Goal: Task Accomplishment & Management: Manage account settings

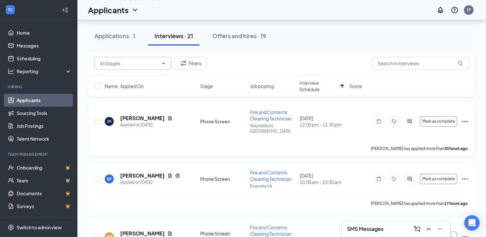
scroll to position [322, 0]
click at [313, 89] on span "Interview Schedule" at bounding box center [319, 86] width 38 height 13
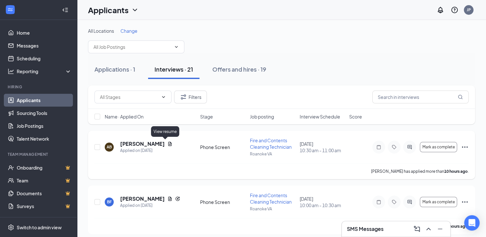
click at [168, 145] on icon "Document" at bounding box center [170, 144] width 4 height 4
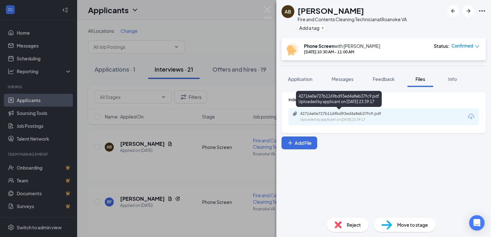
click at [334, 116] on div "42716e0e727b1169bd93ed4a8eb37fc9.pdf Uploaded by applicant on [DATE] 23:39:17" at bounding box center [345, 116] width 104 height 11
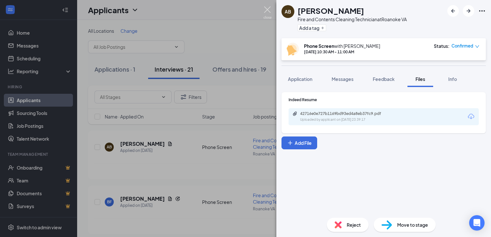
click at [265, 11] on img at bounding box center [268, 12] width 8 height 13
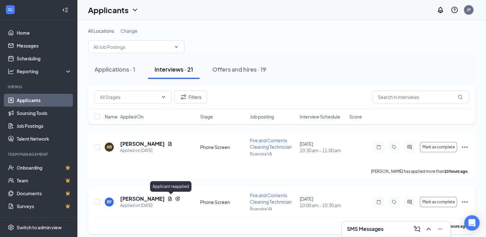
click at [176, 198] on icon "Reapply" at bounding box center [178, 199] width 4 height 4
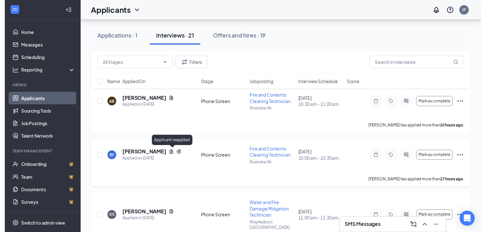
scroll to position [64, 0]
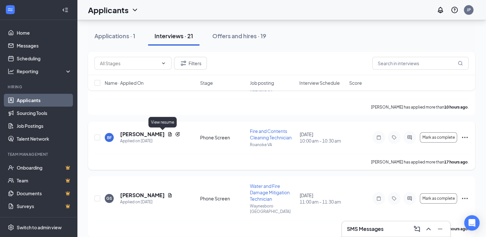
click at [168, 135] on icon "Document" at bounding box center [170, 134] width 5 height 5
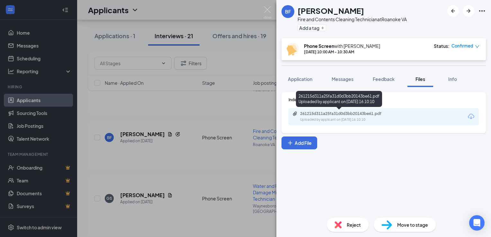
click at [352, 117] on div "Uploaded by applicant on [DATE] 16:10:10" at bounding box center [348, 119] width 96 height 5
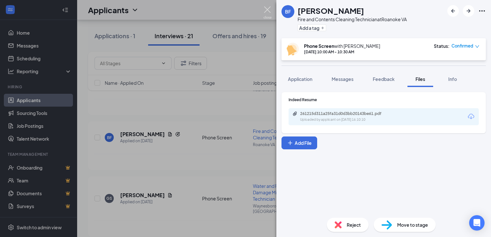
click at [266, 11] on img at bounding box center [268, 12] width 8 height 13
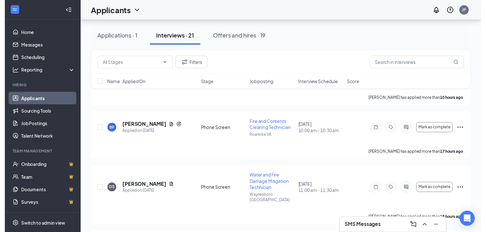
scroll to position [96, 0]
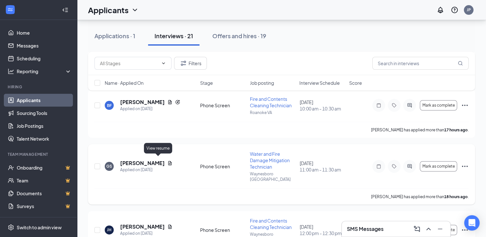
click at [168, 161] on icon "Document" at bounding box center [170, 163] width 4 height 4
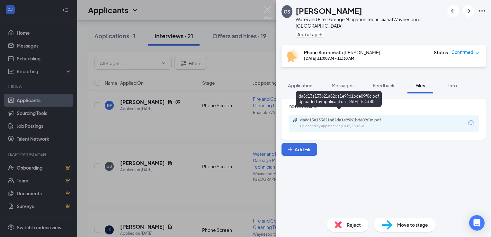
click at [363, 124] on div "Uploaded by applicant on [DATE] 15:43:40" at bounding box center [348, 126] width 96 height 5
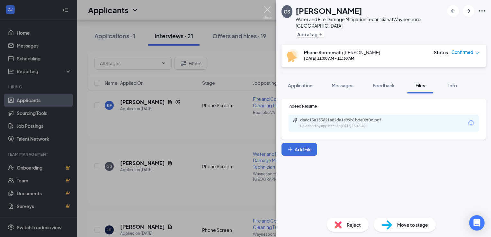
click at [267, 11] on img at bounding box center [268, 12] width 8 height 13
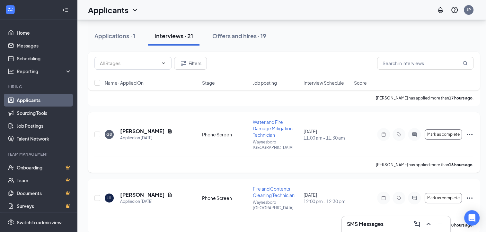
scroll to position [129, 0]
click at [168, 193] on icon "Document" at bounding box center [170, 195] width 4 height 4
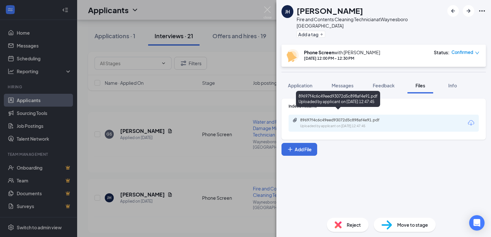
click at [382, 118] on div "89697f4c6c49eed93072d5c898af4e91.pdf" at bounding box center [345, 120] width 90 height 5
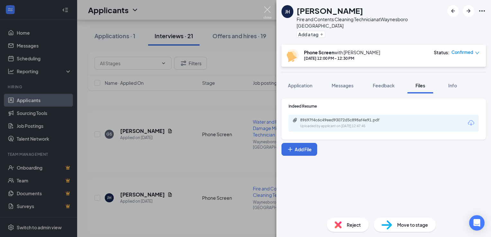
click at [267, 9] on img at bounding box center [268, 12] width 8 height 13
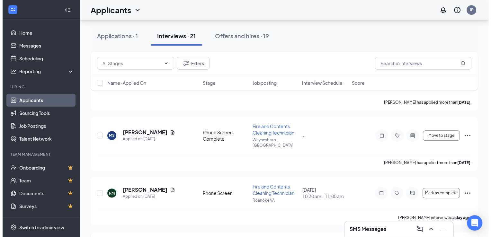
scroll to position [354, 0]
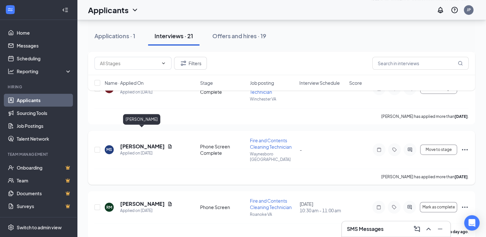
click at [154, 143] on h5 "[PERSON_NAME]" at bounding box center [142, 146] width 45 height 7
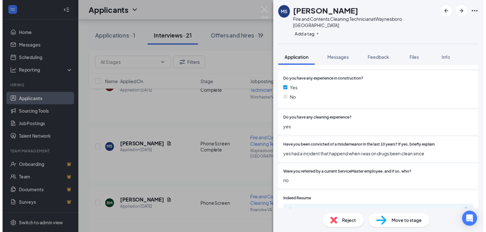
scroll to position [161, 0]
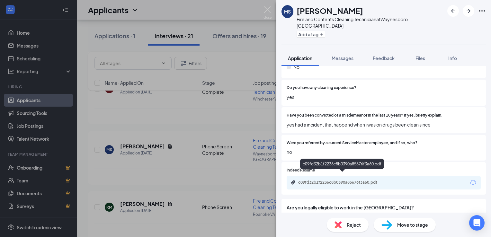
click at [343, 180] on div "c09fd32b1f2236c8b0390a85676f3a60.pdf" at bounding box center [343, 182] width 90 height 5
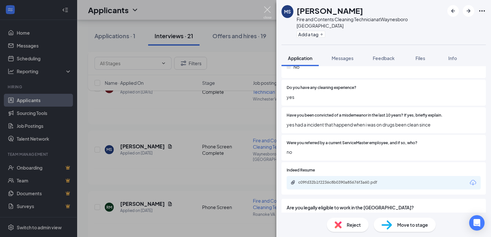
click at [266, 11] on img at bounding box center [268, 12] width 8 height 13
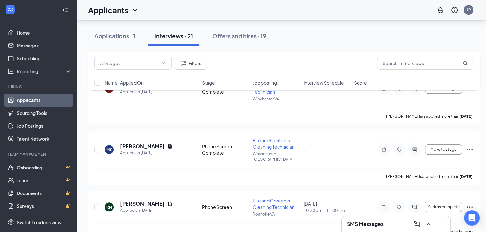
click at [267, 85] on span "Job posting" at bounding box center [265, 83] width 24 height 6
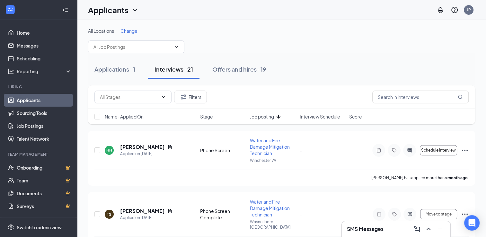
click at [318, 115] on span "Interview Schedule" at bounding box center [320, 116] width 41 height 6
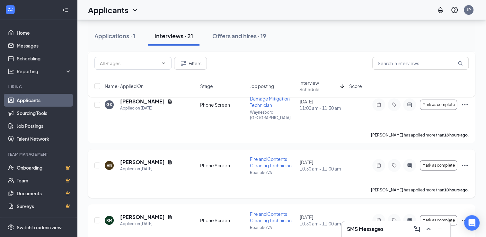
scroll to position [257, 0]
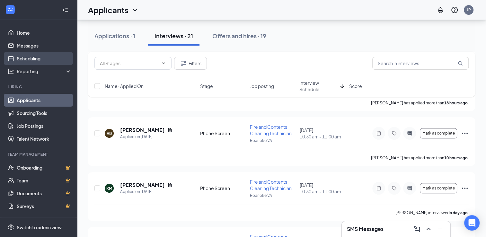
click at [41, 57] on link "Scheduling" at bounding box center [44, 58] width 55 height 13
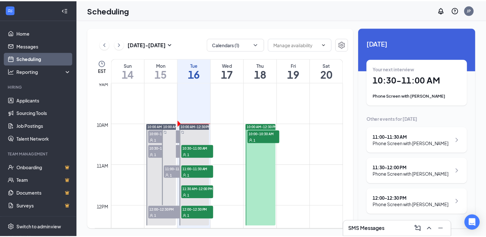
scroll to position [380, 0]
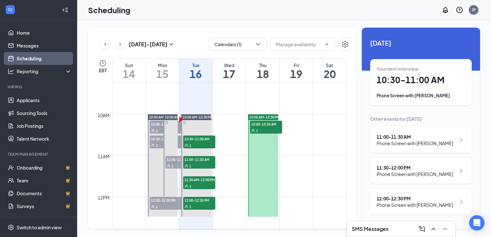
click at [287, 133] on td at bounding box center [229, 129] width 234 height 10
click at [36, 104] on link "Applicants" at bounding box center [44, 100] width 55 height 13
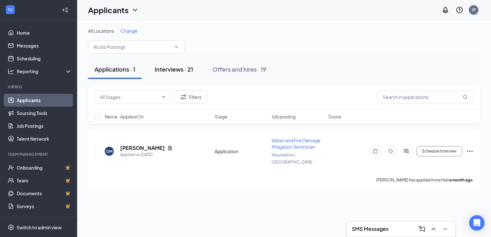
click at [181, 68] on div "Interviews · 21" at bounding box center [174, 69] width 39 height 8
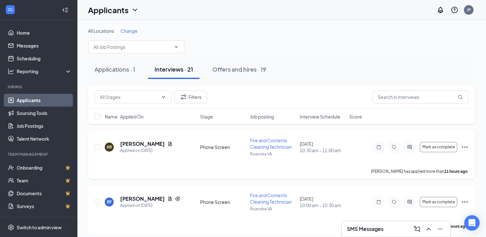
click at [465, 147] on icon "Ellipses" at bounding box center [465, 147] width 6 height 1
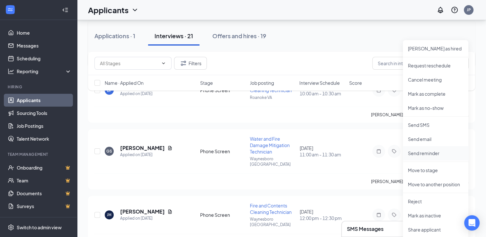
scroll to position [129, 0]
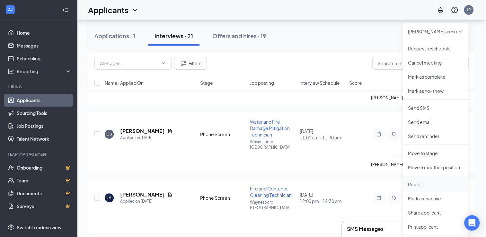
click at [421, 183] on p "Reject" at bounding box center [435, 184] width 55 height 6
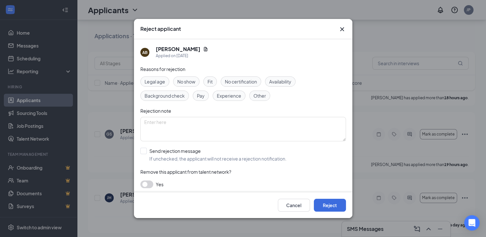
click at [256, 94] on span "Other" at bounding box center [260, 95] width 13 height 7
click at [144, 149] on input "Send rejection message If unchecked, the applicant will not receive a rejection…" at bounding box center [213, 155] width 146 height 14
checkbox input "true"
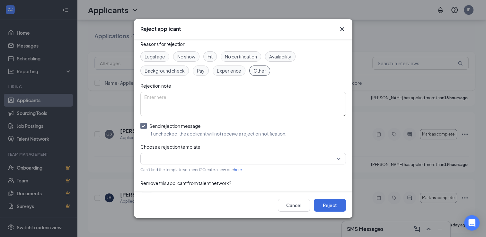
scroll to position [32, 0]
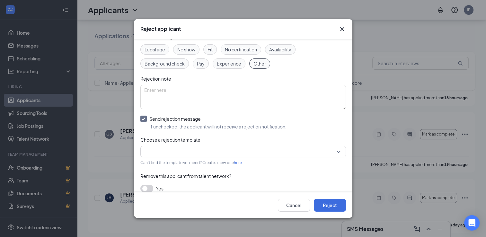
click at [182, 149] on input "search" at bounding box center [241, 151] width 194 height 11
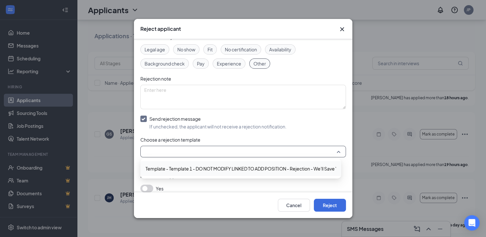
click at [183, 165] on span "Template - Template 1 - DO NOT MODIFY LINKED TO ADD POSITION - Rejection - We'l…" at bounding box center [258, 168] width 224 height 7
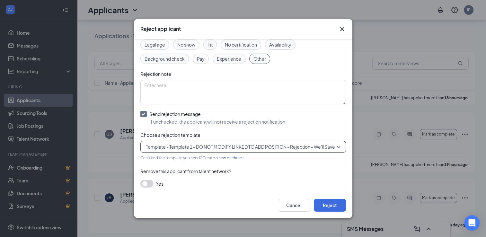
scroll to position [38, 0]
click at [323, 206] on button "Reject" at bounding box center [330, 205] width 32 height 13
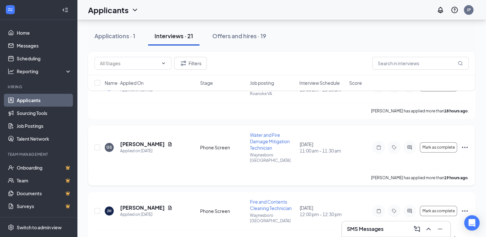
scroll to position [0, 0]
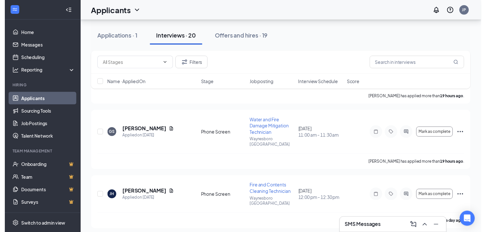
scroll to position [64, 0]
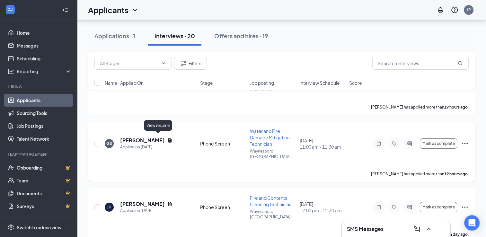
click at [168, 139] on icon "Document" at bounding box center [170, 140] width 4 height 4
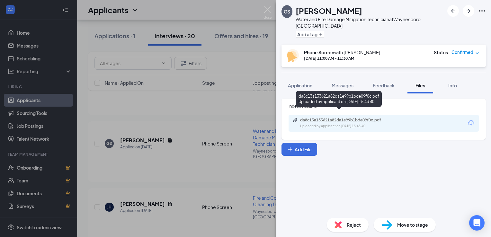
click at [338, 124] on div "Uploaded by applicant on [DATE] 15:43:40" at bounding box center [348, 126] width 96 height 5
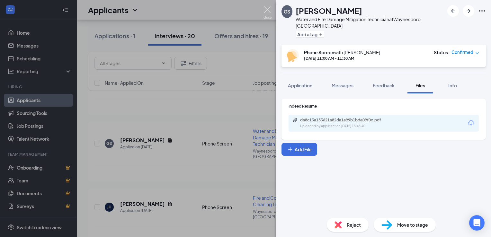
click at [265, 8] on img at bounding box center [268, 12] width 8 height 13
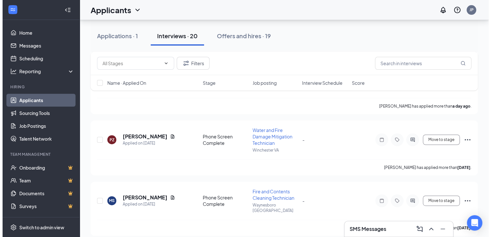
scroll to position [257, 0]
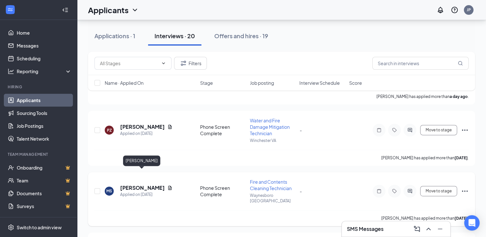
click at [128, 185] on h5 "[PERSON_NAME]" at bounding box center [142, 188] width 45 height 7
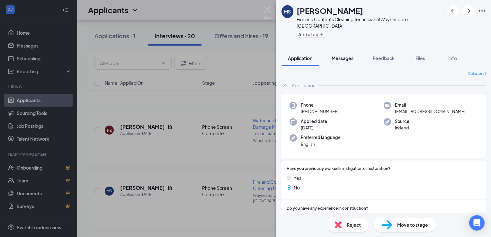
click at [343, 56] on button "Messages" at bounding box center [342, 58] width 35 height 16
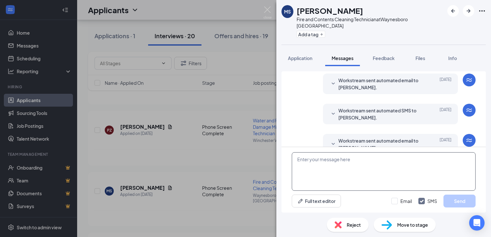
scroll to position [187, 0]
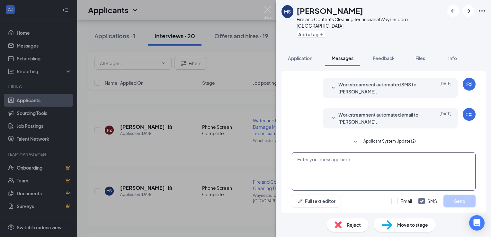
click at [350, 163] on textarea at bounding box center [384, 171] width 184 height 39
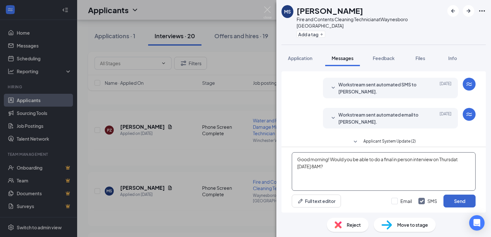
type textarea "Good morning! Would you be able to do a final in person interview on Thursdat 9…"
click at [461, 204] on button "Send" at bounding box center [460, 201] width 32 height 13
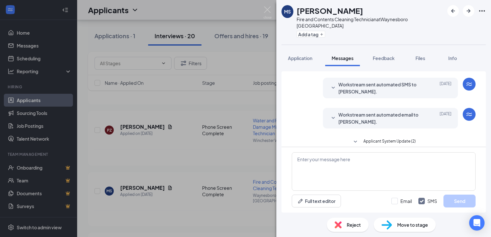
scroll to position [235, 0]
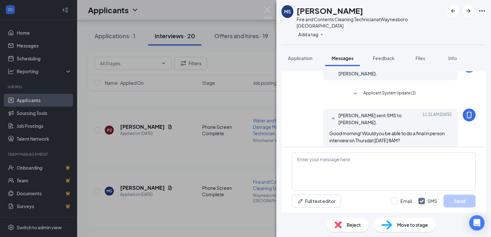
click at [355, 90] on icon "SmallChevronDown" at bounding box center [356, 94] width 8 height 8
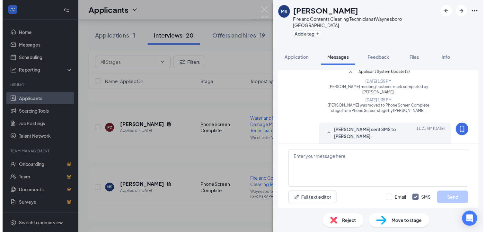
scroll to position [272, 0]
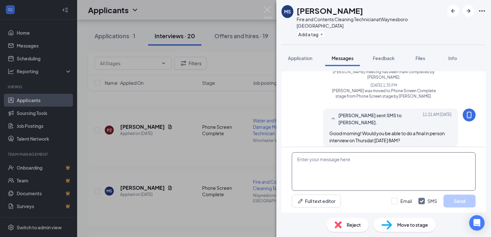
click at [339, 166] on textarea at bounding box center [384, 171] width 184 height 39
click at [270, 11] on img at bounding box center [268, 12] width 8 height 13
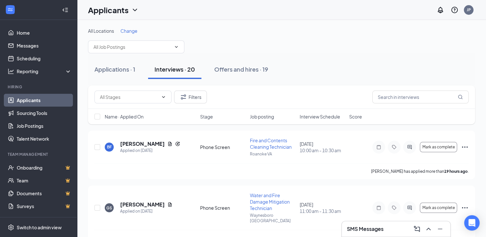
click at [318, 117] on span "Interview Schedule" at bounding box center [320, 116] width 41 height 6
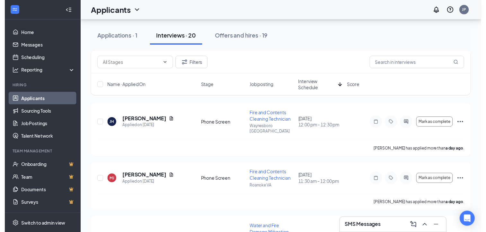
scroll to position [89, 0]
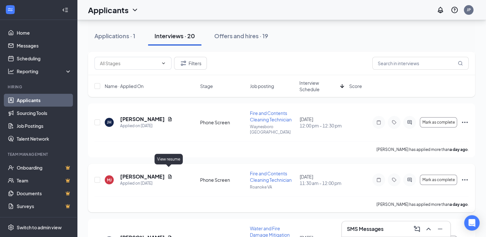
click at [168, 174] on icon "Document" at bounding box center [170, 176] width 5 height 5
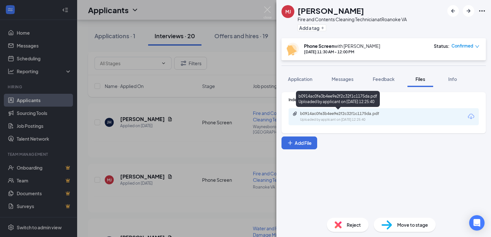
click at [338, 120] on div "Uploaded by applicant on Sep 15, 2025 at 12:25:40" at bounding box center [348, 119] width 96 height 5
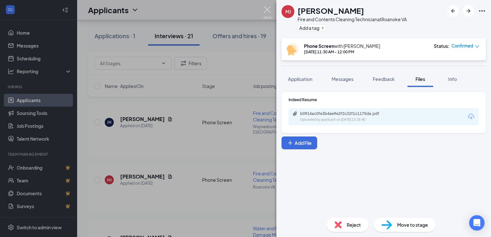
click at [266, 13] on img at bounding box center [268, 12] width 8 height 13
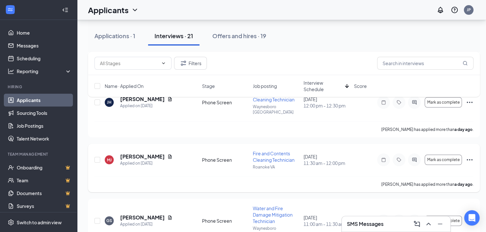
scroll to position [121, 0]
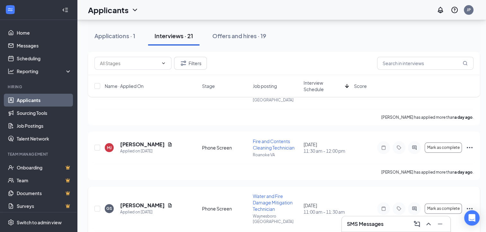
click at [263, 194] on span "Water and Fire Damage Mitigation Technician" at bounding box center [273, 203] width 40 height 19
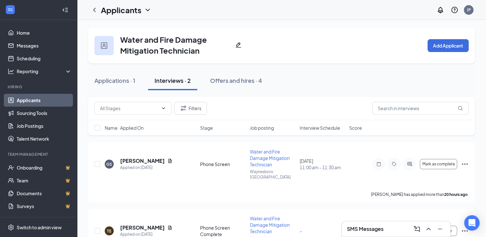
click at [239, 47] on icon "Pencil" at bounding box center [238, 44] width 5 height 5
click at [96, 8] on icon "ChevronLeft" at bounding box center [95, 10] width 8 height 8
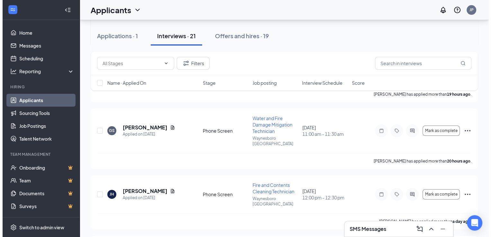
scroll to position [161, 0]
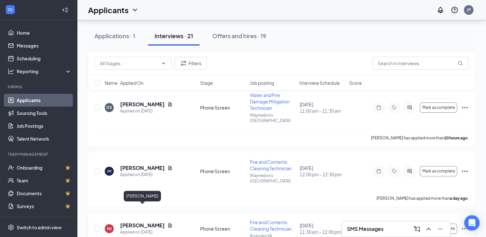
click at [134, 222] on h5 "[PERSON_NAME]" at bounding box center [142, 225] width 45 height 7
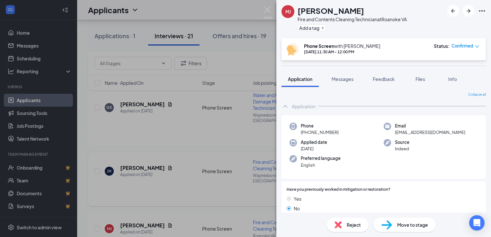
click at [199, 197] on div "MJ Matthew Jackson Fire and Contents Cleaning Technician at Roanoke VA Add a ta…" at bounding box center [245, 118] width 491 height 237
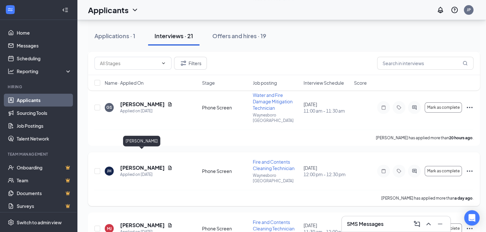
click at [124, 165] on h5 "[PERSON_NAME]" at bounding box center [142, 168] width 45 height 7
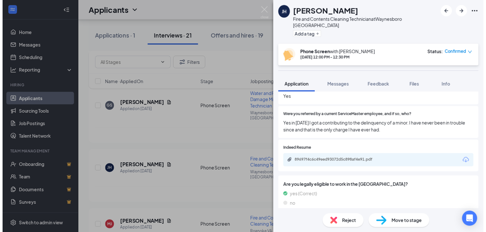
scroll to position [204, 0]
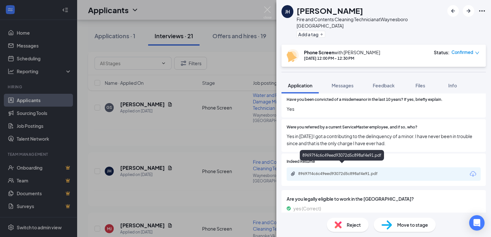
click at [352, 171] on div "89697f4c6c49eed93072d5c898af4e91.pdf" at bounding box center [343, 173] width 90 height 5
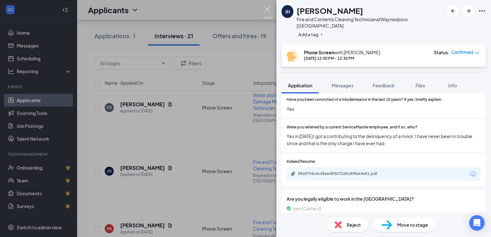
click at [269, 10] on img at bounding box center [268, 12] width 8 height 13
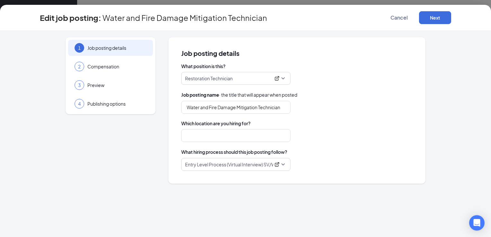
type input "Water and Fire Damage Mitigation Technician"
type input "Waynesboro [GEOGRAPHIC_DATA]"
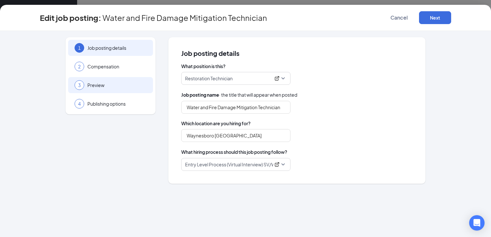
click at [95, 91] on div "3 Preview" at bounding box center [110, 85] width 85 height 16
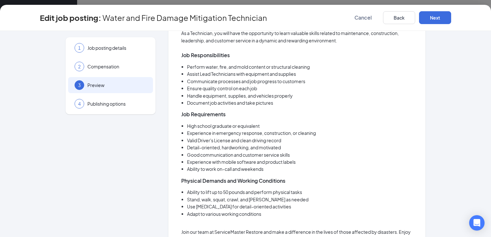
scroll to position [129, 0]
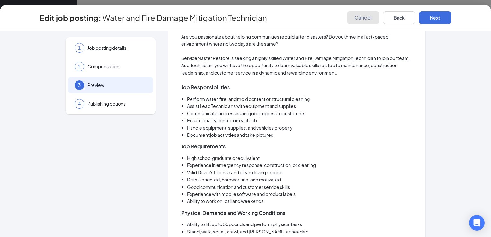
click at [367, 16] on span "Cancel" at bounding box center [363, 17] width 17 height 6
